Goal: Task Accomplishment & Management: Use online tool/utility

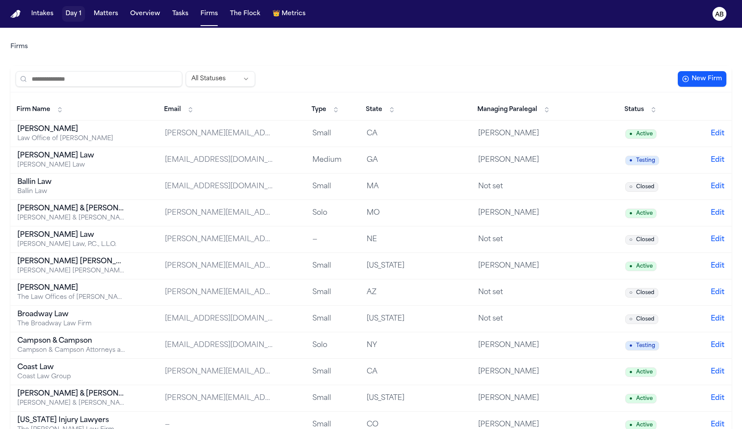
click at [71, 15] on button "Day 1" at bounding box center [73, 14] width 23 height 16
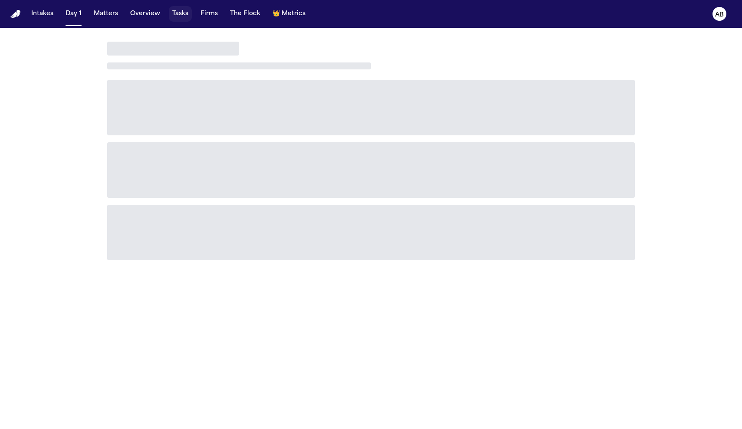
click at [185, 17] on button "Tasks" at bounding box center [180, 14] width 23 height 16
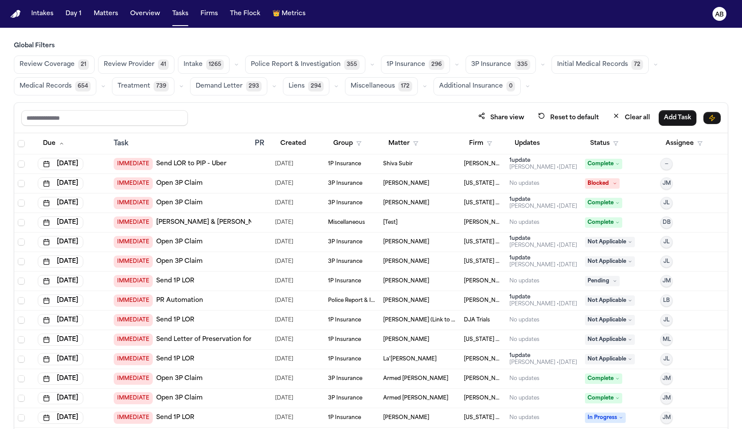
click at [193, 163] on link "Send LOR to PIP - Uber" at bounding box center [191, 164] width 70 height 9
click at [240, 165] on div "IMMEDIATE Send LOR to PIP - Uber" at bounding box center [181, 164] width 134 height 12
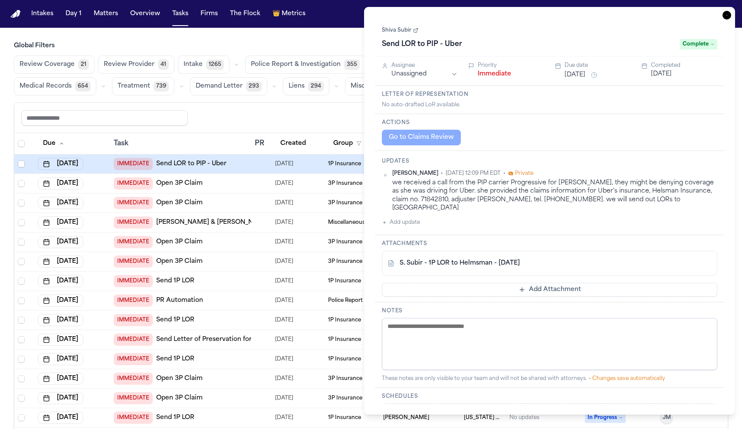
click at [726, 16] on icon "button" at bounding box center [726, 15] width 1 height 1
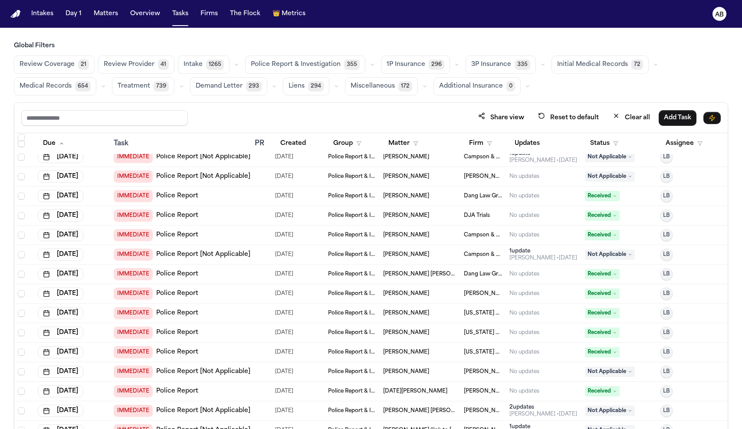
scroll to position [961, 0]
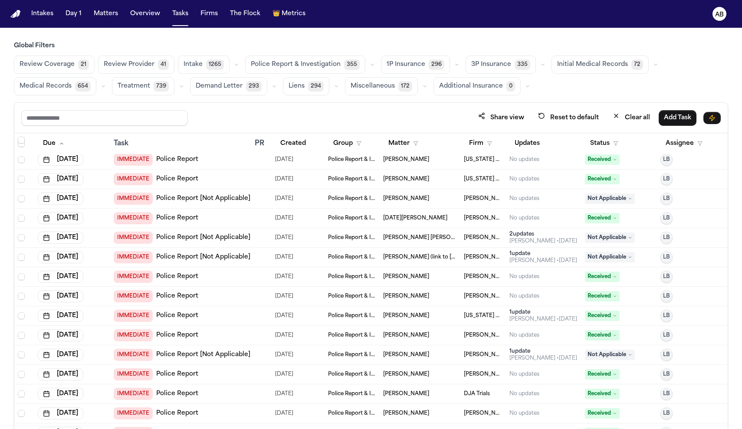
click at [286, 69] on span "Police Report & Investigation" at bounding box center [296, 64] width 90 height 9
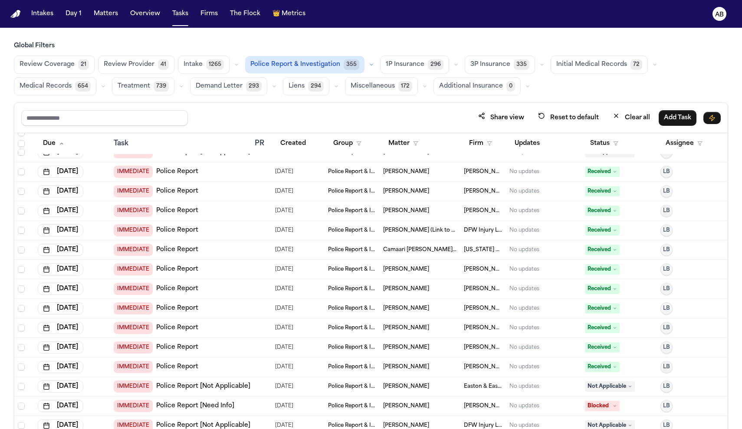
scroll to position [669, 0]
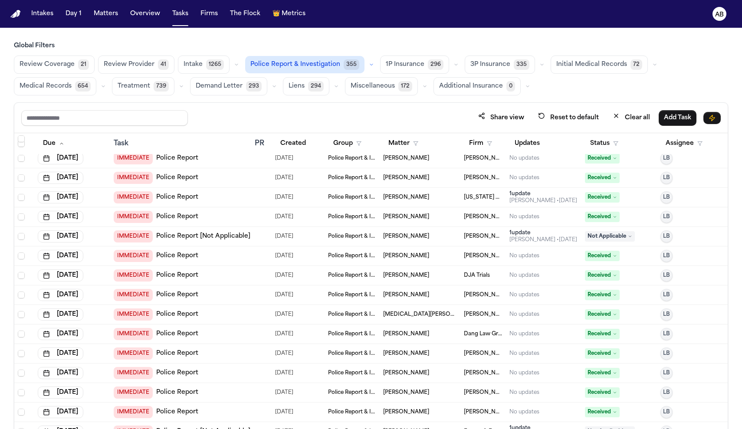
click at [258, 235] on div at bounding box center [258, 236] width 7 height 7
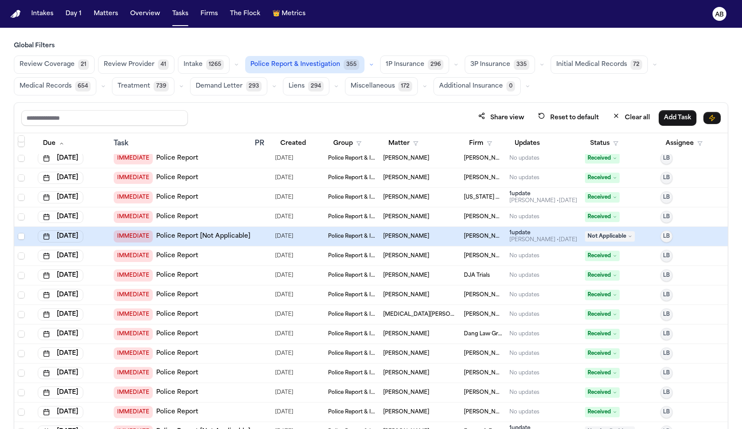
click at [256, 235] on div at bounding box center [258, 236] width 7 height 7
click at [251, 236] on td at bounding box center [261, 237] width 20 height 20
click at [262, 233] on div at bounding box center [261, 236] width 13 height 7
click at [256, 211] on td at bounding box center [261, 217] width 20 height 20
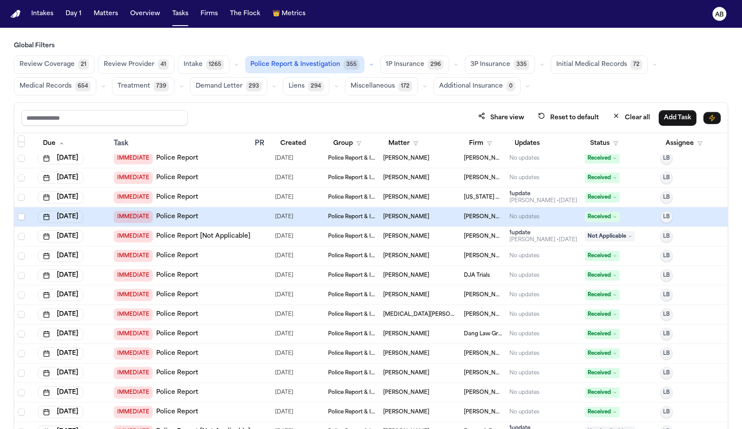
click at [256, 211] on td at bounding box center [261, 217] width 20 height 20
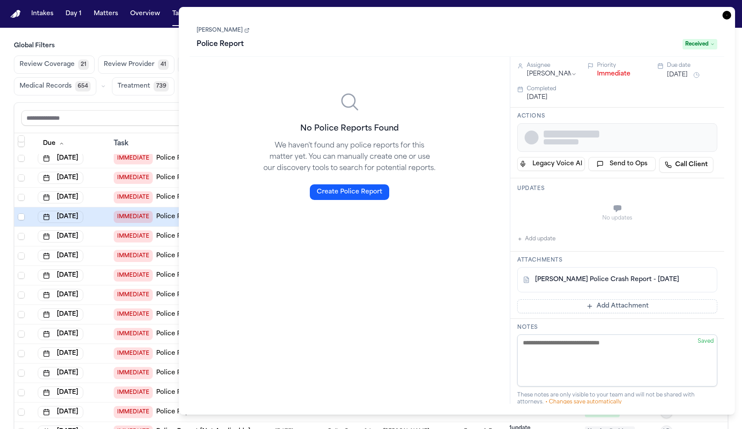
click at [727, 19] on icon "button" at bounding box center [726, 15] width 9 height 9
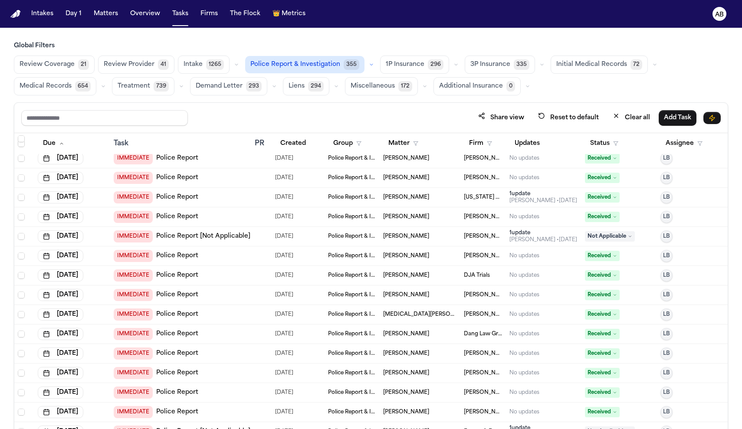
click at [257, 236] on div at bounding box center [258, 236] width 7 height 7
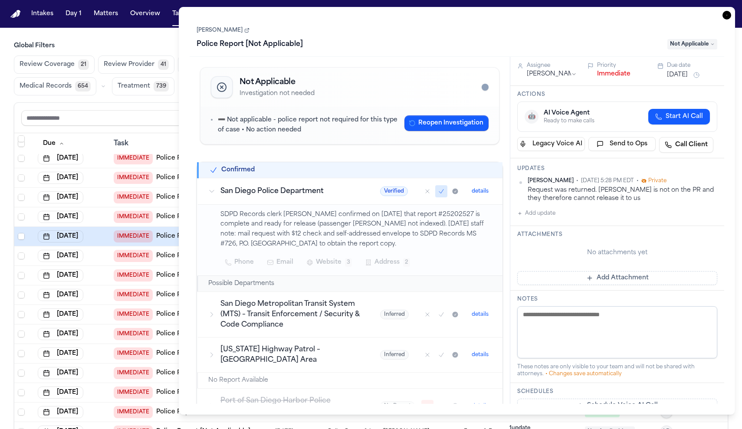
click at [727, 14] on icon "button" at bounding box center [726, 15] width 9 height 9
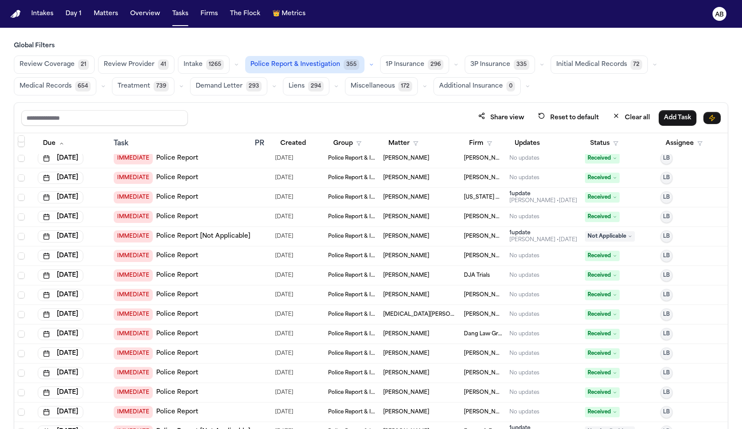
scroll to position [671, 0]
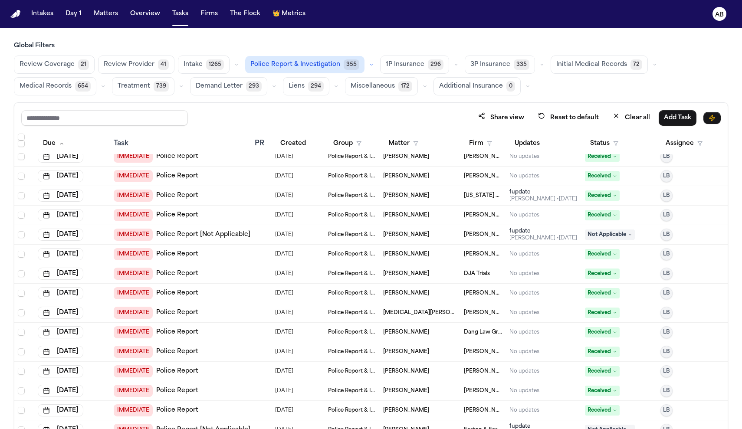
click at [407, 64] on span "1P Insurance" at bounding box center [405, 64] width 39 height 9
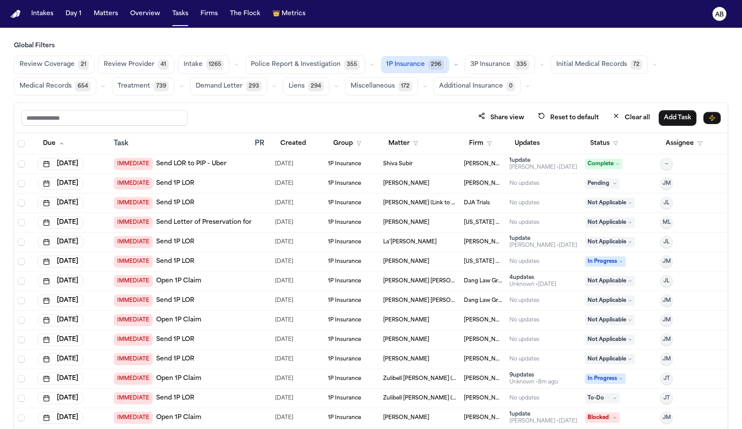
click at [590, 69] on span "Initial Medical Records" at bounding box center [591, 64] width 71 height 9
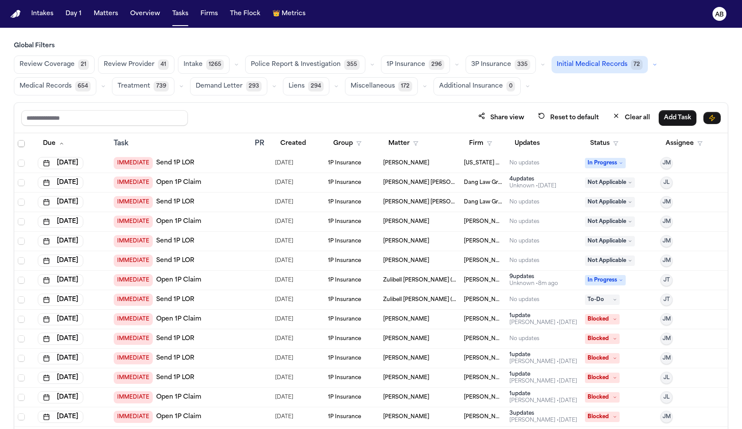
scroll to position [168, 0]
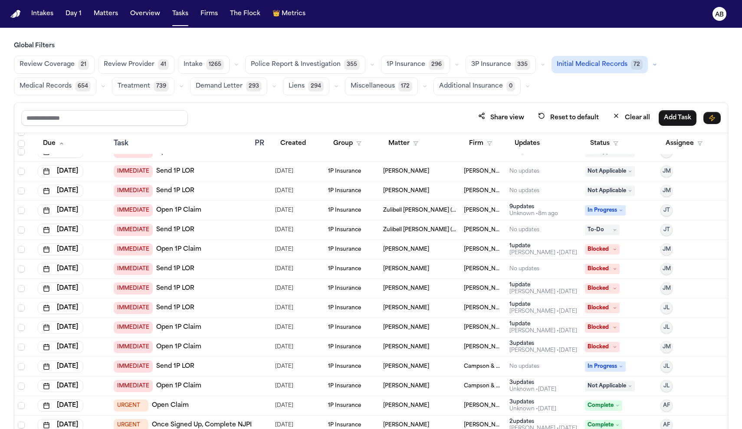
click at [243, 252] on div "IMMEDIATE Open 1P Claim" at bounding box center [181, 249] width 134 height 12
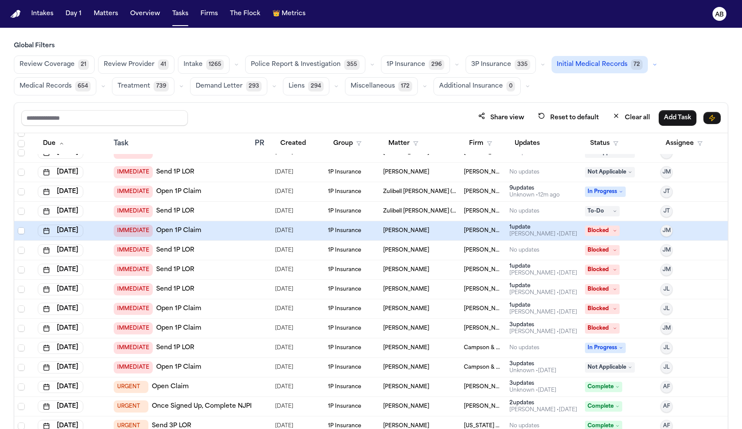
scroll to position [198, 0]
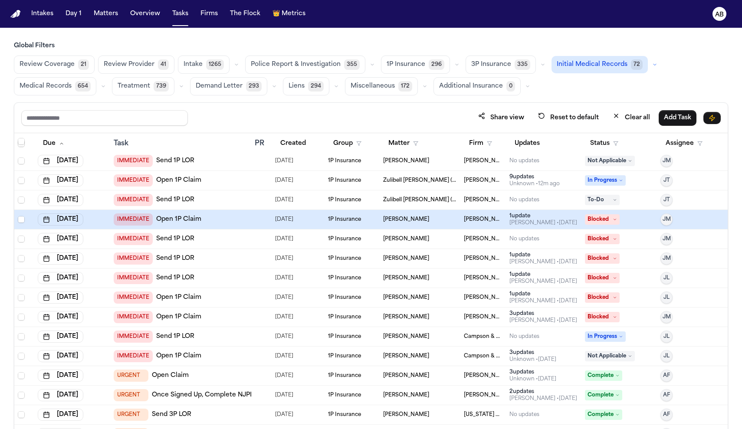
click at [236, 219] on div "IMMEDIATE Open 1P Claim" at bounding box center [181, 219] width 134 height 12
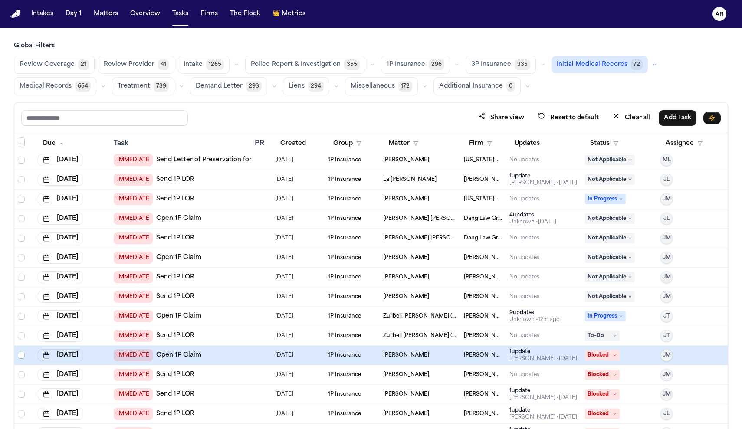
scroll to position [127, 0]
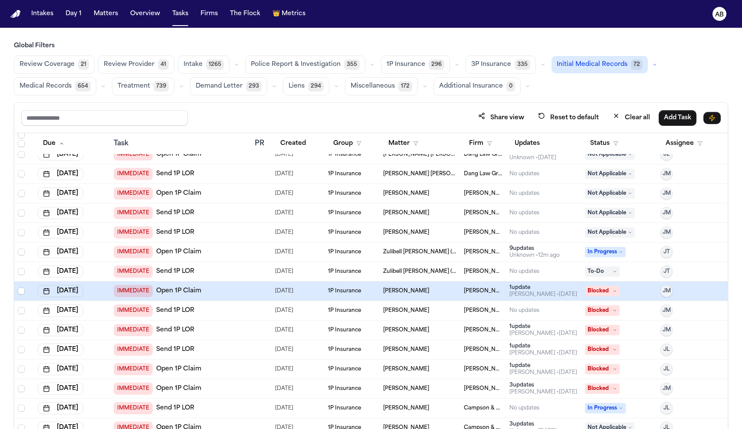
click at [232, 292] on div "IMMEDIATE Open 1P Claim" at bounding box center [181, 291] width 134 height 12
click at [185, 60] on span "Intake" at bounding box center [192, 64] width 19 height 9
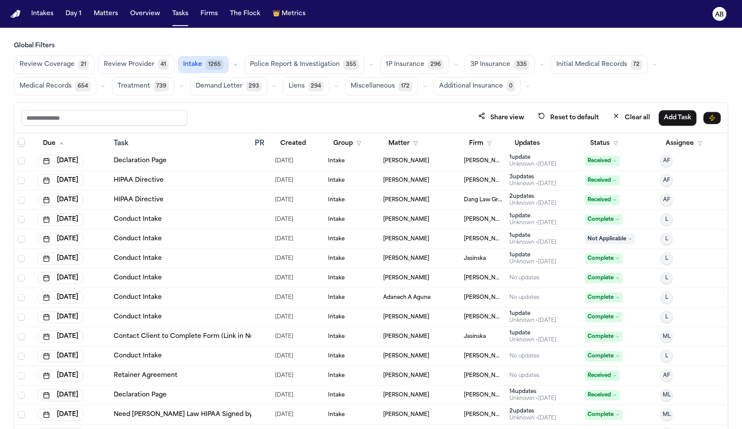
scroll to position [193, 0]
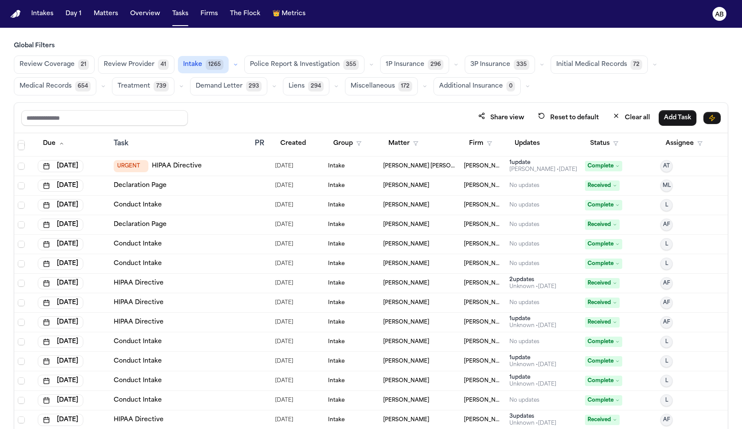
click at [580, 66] on span "Initial Medical Records" at bounding box center [591, 64] width 71 height 9
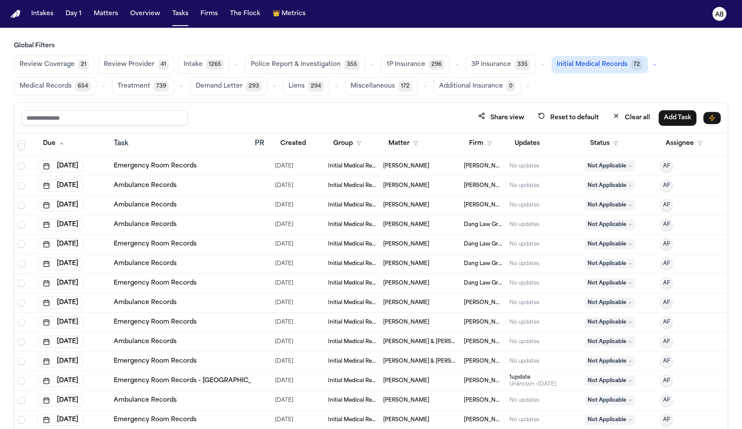
click at [44, 90] on span "Medical Records" at bounding box center [46, 86] width 52 height 9
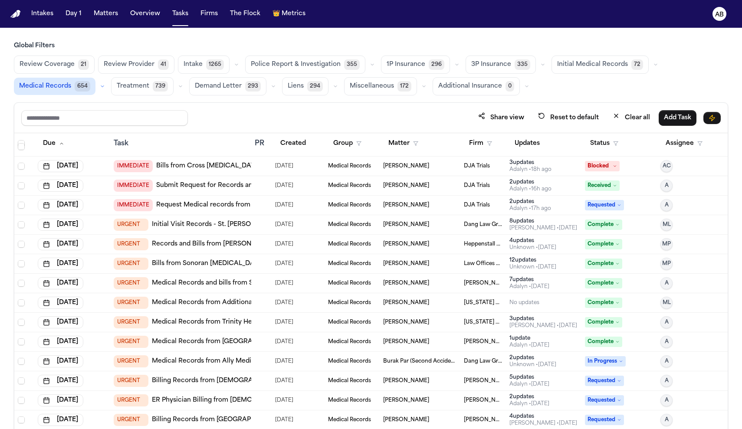
click at [262, 163] on div at bounding box center [261, 166] width 13 height 7
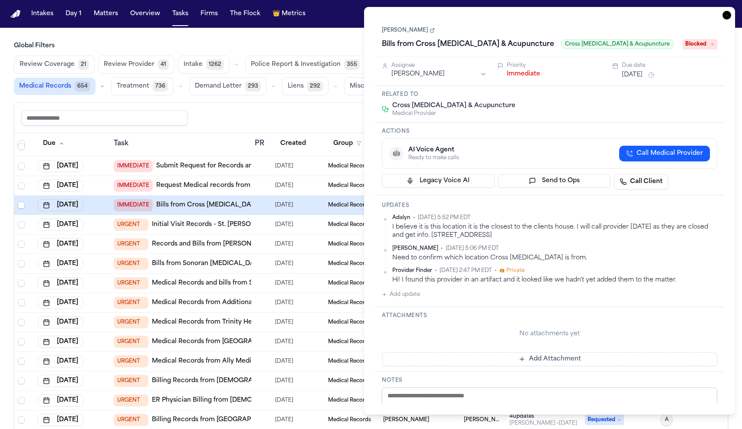
click at [729, 17] on icon "button" at bounding box center [726, 15] width 9 height 9
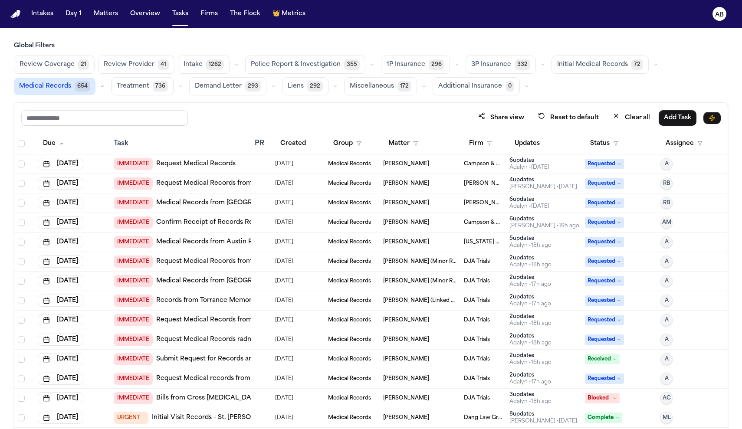
click at [289, 85] on span "Liens" at bounding box center [296, 86] width 16 height 9
